Goal: Contribute content: Add original content to the website for others to see

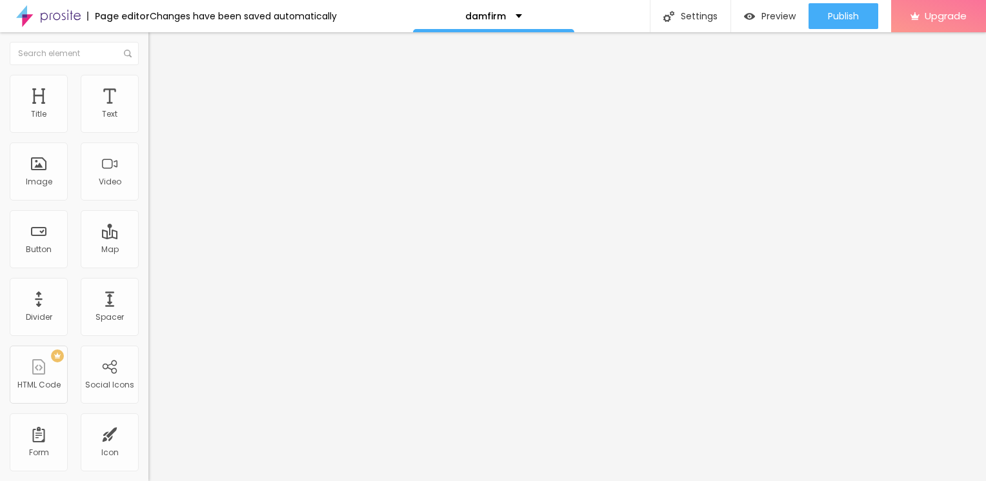
click at [148, 111] on span "Add image" at bounding box center [174, 105] width 53 height 11
click at [148, 75] on img at bounding box center [154, 81] width 12 height 12
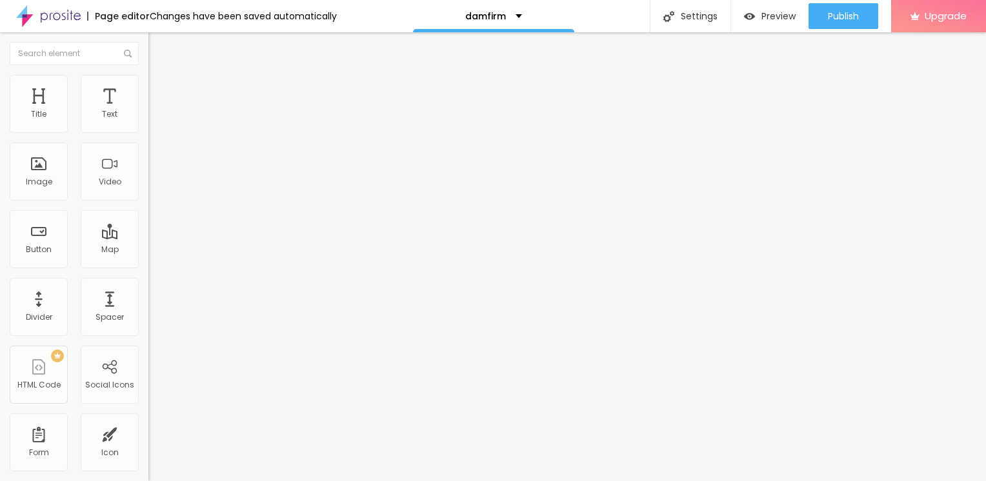
type input "10"
click at [148, 129] on input "range" at bounding box center [189, 127] width 83 height 10
click at [148, 132] on input "range" at bounding box center [189, 127] width 83 height 10
click at [148, 40] on button "Edit Image" at bounding box center [222, 47] width 148 height 30
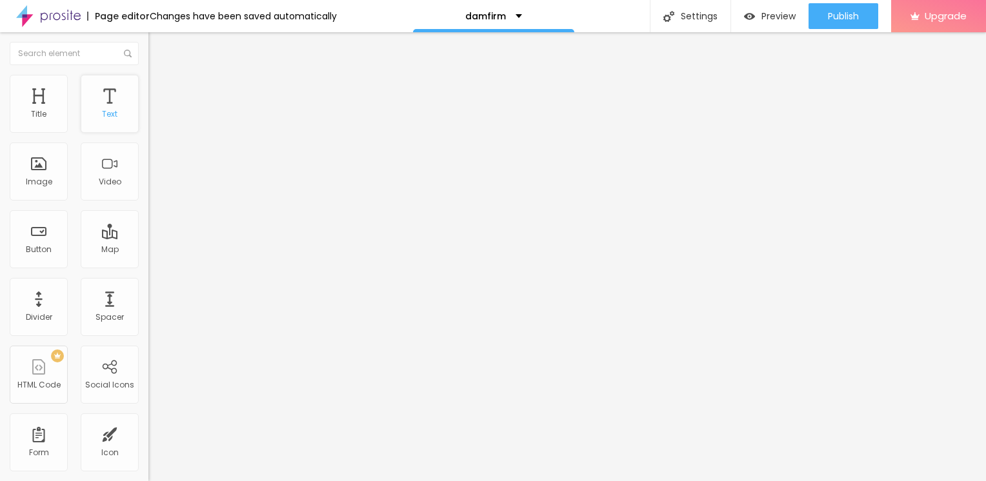
click at [110, 128] on div "Text" at bounding box center [110, 104] width 58 height 58
click at [154, 120] on icon "button" at bounding box center [158, 116] width 8 height 8
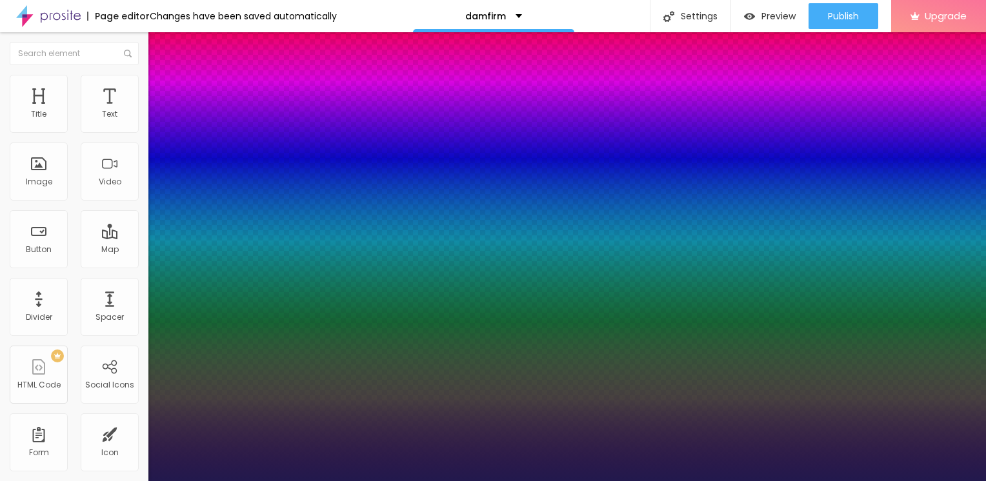
type input "1"
type input "17"
type input "1"
type input "20"
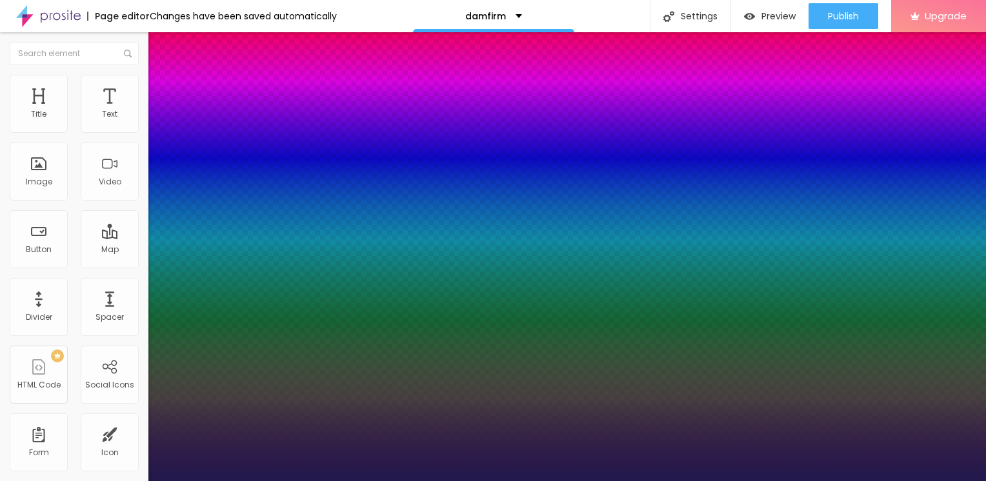
type input "20"
type input "1"
type input "21"
type input "1"
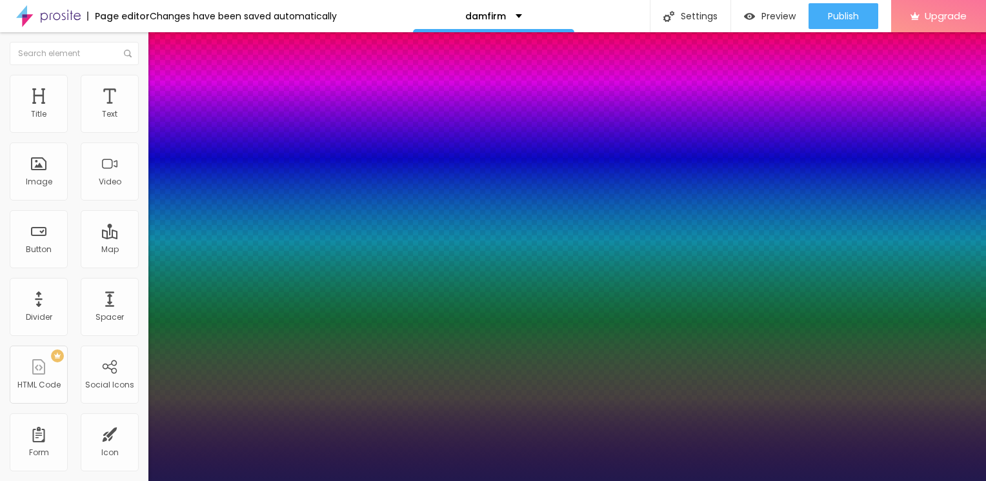
type input "22"
type input "1"
type input "23"
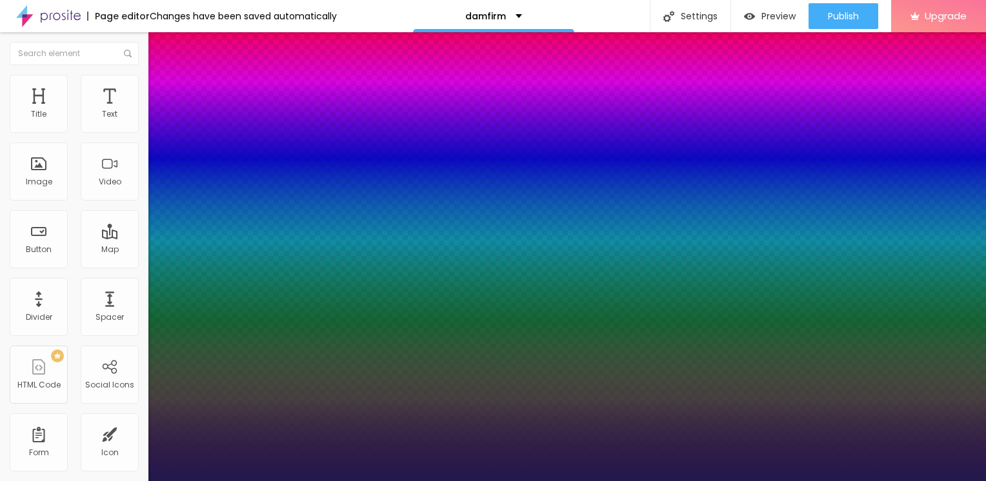
type input "1"
type input "24"
type input "1"
type input "25"
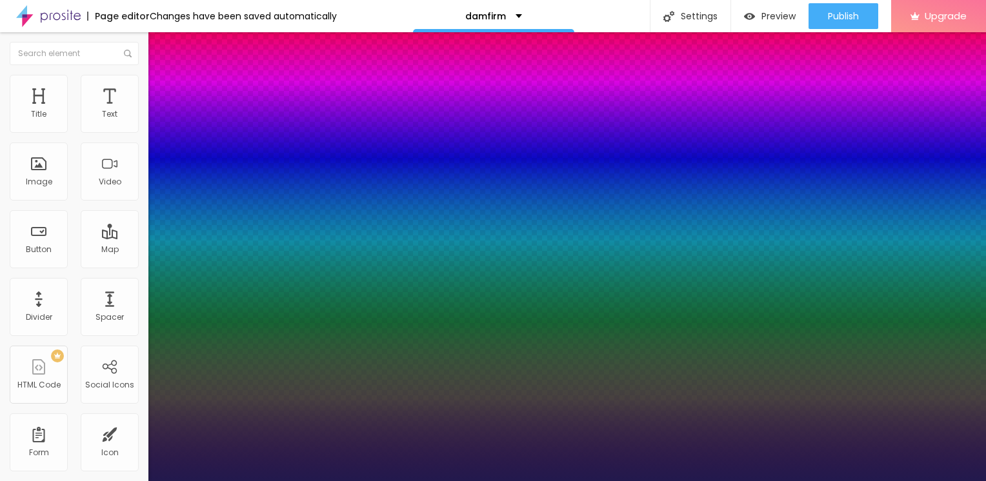
type input "25"
type input "1"
drag, startPoint x: 172, startPoint y: 217, endPoint x: 183, endPoint y: 221, distance: 12.2
type input "25"
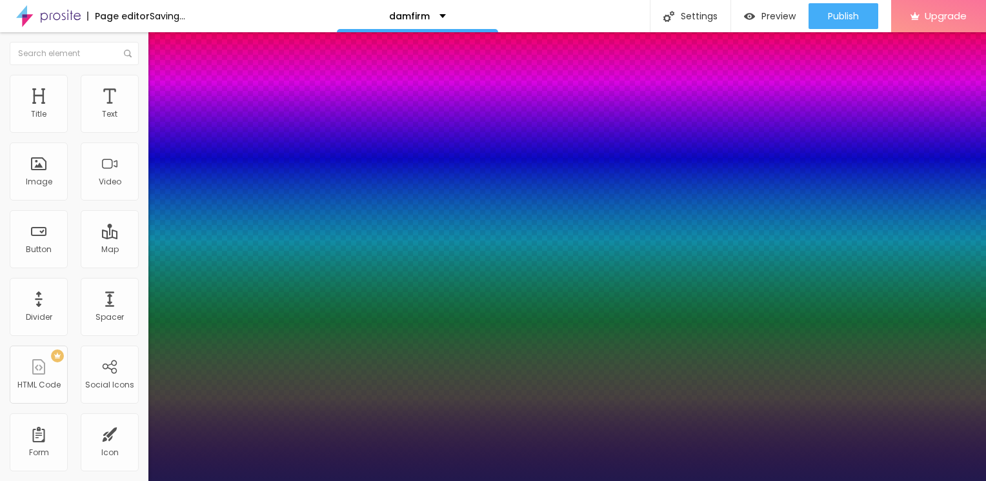
type input "1"
click at [37, 481] on div at bounding box center [493, 481] width 986 height 0
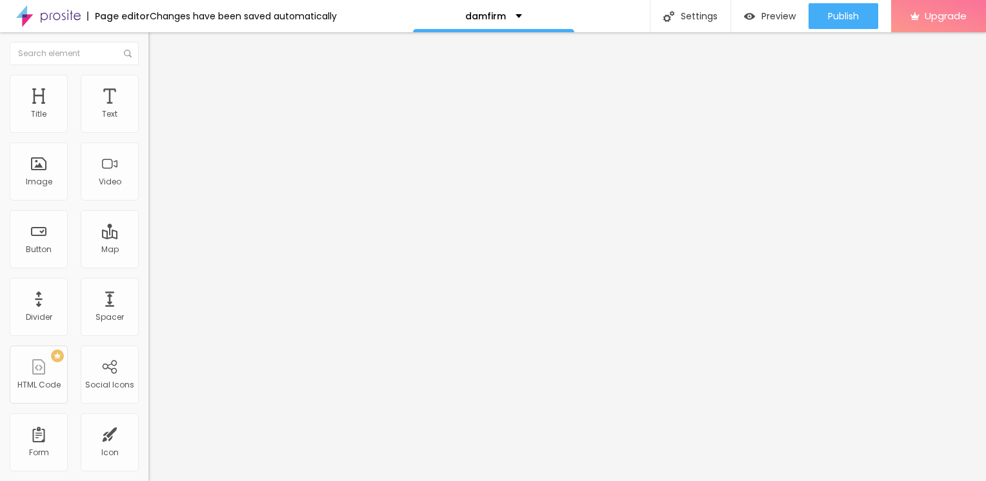
click at [148, 121] on input "Click me" at bounding box center [225, 114] width 155 height 13
drag, startPoint x: 54, startPoint y: 146, endPoint x: -3, endPoint y: 120, distance: 62.3
click at [0, 120] on html "Page editor Changes have been saved automatically damfirm Settings Page setting…" at bounding box center [493, 240] width 986 height 481
paste input "→ VIEW DOCUMENT HERE"
type input "→ VIEW DOCUMENT HERE"
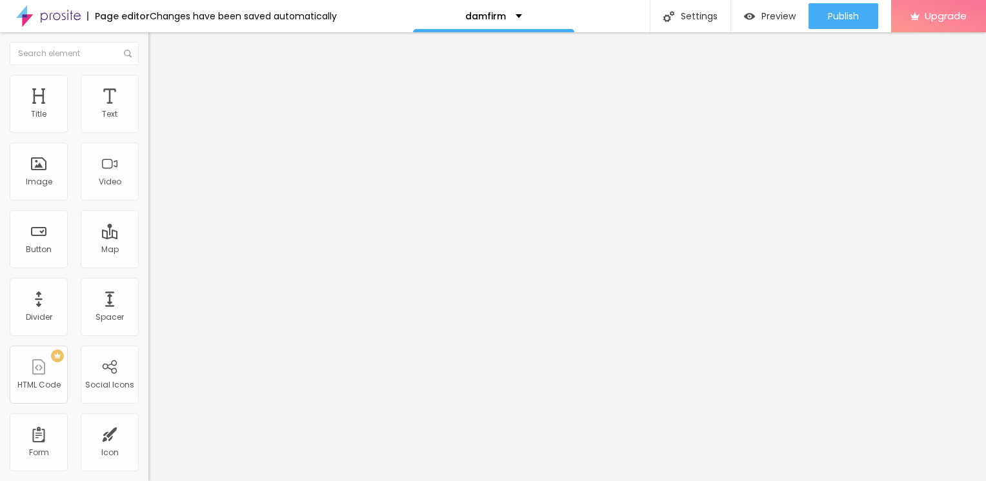
click at [148, 266] on input "https://" at bounding box center [225, 259] width 155 height 13
drag, startPoint x: 50, startPoint y: 268, endPoint x: -3, endPoint y: 245, distance: 57.8
click at [0, 245] on html "Page editor Changes have been saved automatically damfirm Settings Page setting…" at bounding box center [493, 240] width 986 height 481
paste input "[URL][DOMAIN_NAME]"
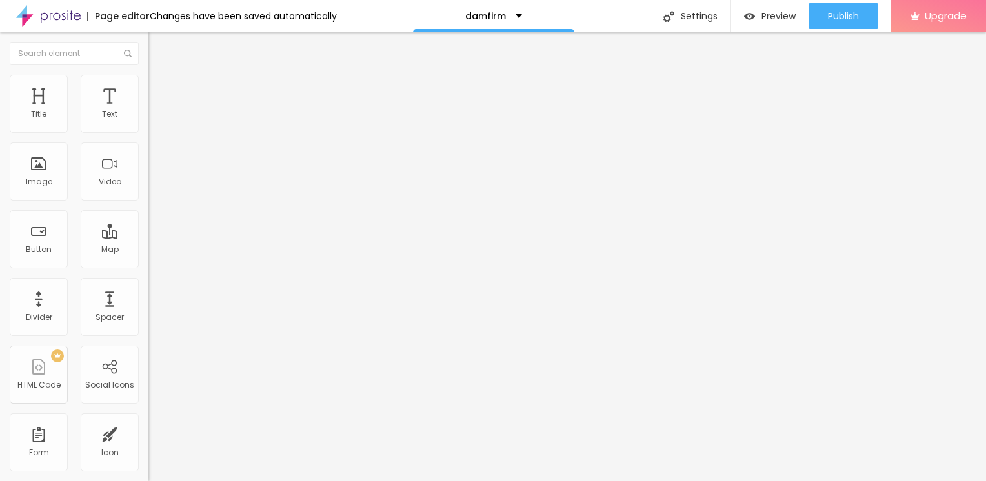
scroll to position [0, 19]
type input "[URL][DOMAIN_NAME]"
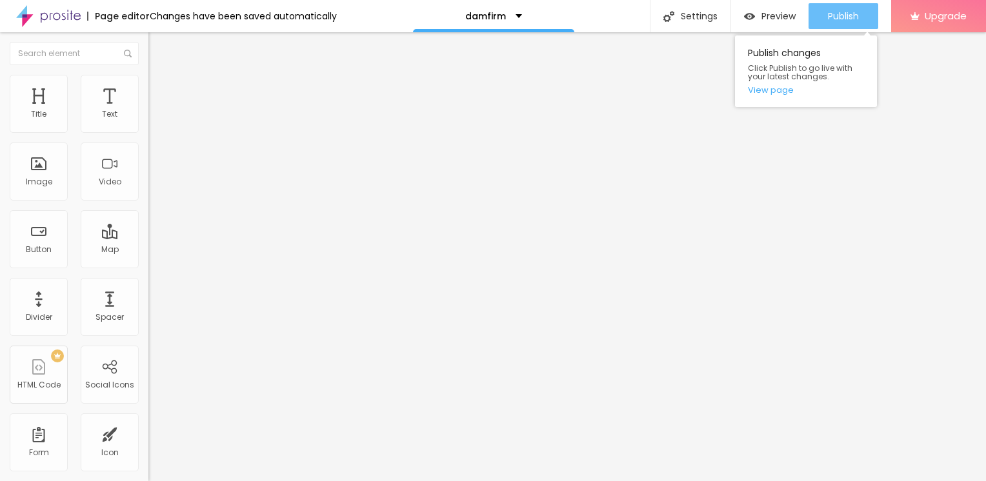
click at [828, 15] on span "Publish" at bounding box center [843, 16] width 31 height 10
